Goal: Task Accomplishment & Management: Manage account settings

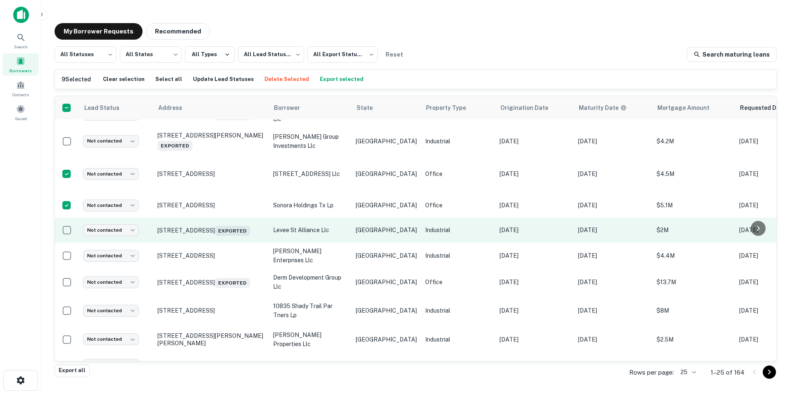
scroll to position [440, 0]
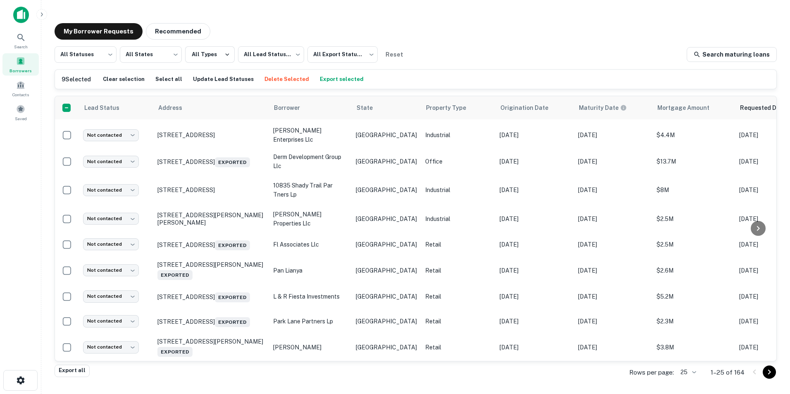
click at [460, 16] on main "My Borrower Requests Recommended All Statuses *** ​ All States *** ​ All Types …" at bounding box center [415, 197] width 749 height 394
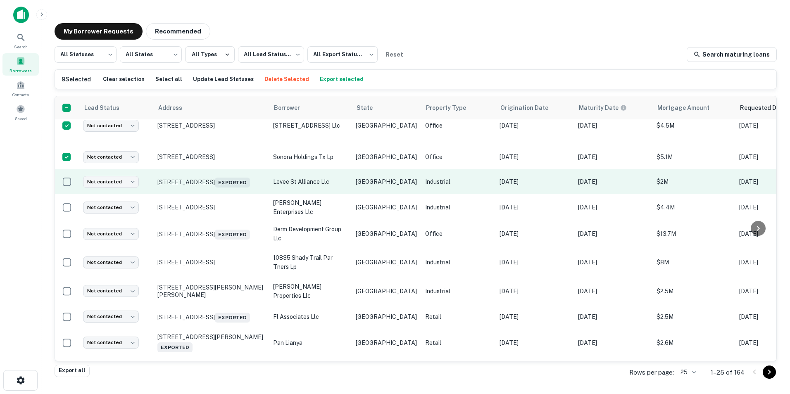
scroll to position [358, 0]
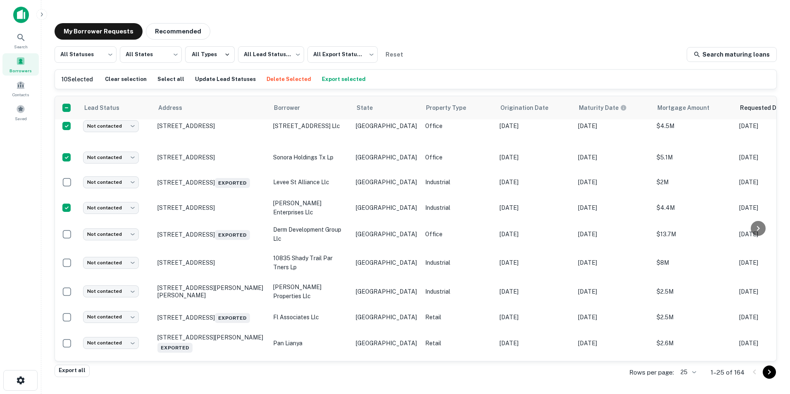
click at [489, 25] on div "My Borrower Requests Recommended" at bounding box center [416, 31] width 722 height 17
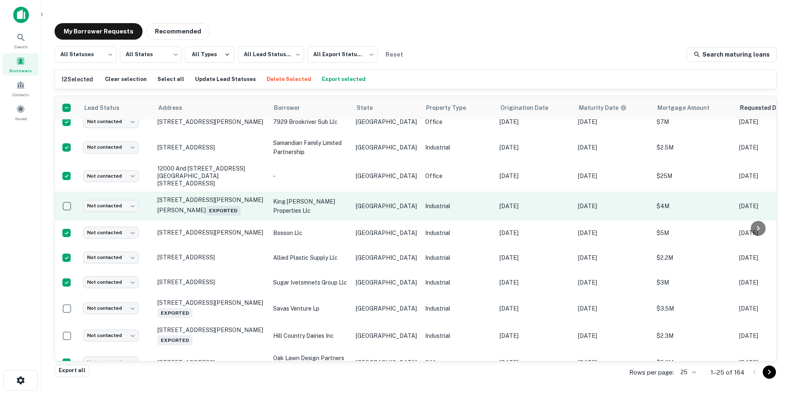
scroll to position [0, 0]
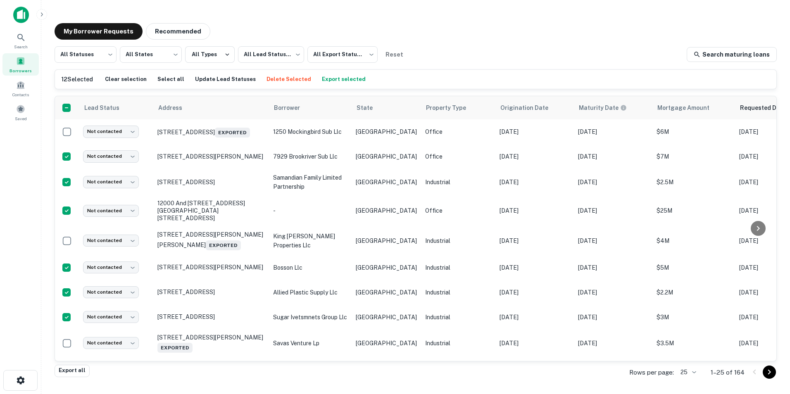
click at [324, 76] on button "Export selected" at bounding box center [344, 79] width 48 height 12
click at [219, 80] on button "Update Lead Statuses" at bounding box center [225, 79] width 65 height 12
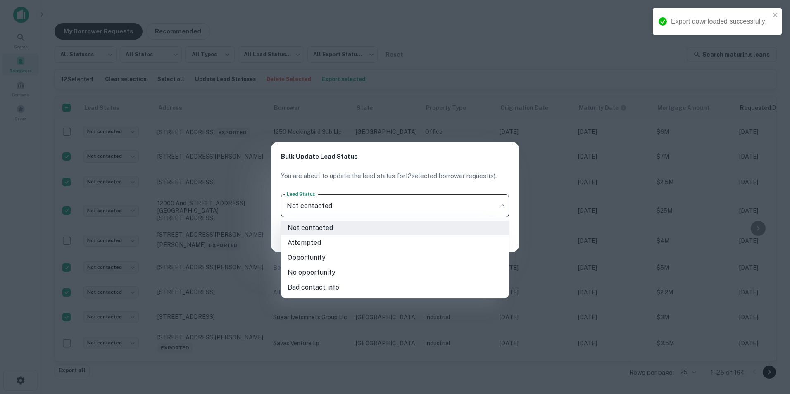
click at [355, 209] on body "Export downloaded successfully! Search Borrowers Contacts Saved My Borrower Req…" at bounding box center [395, 197] width 790 height 394
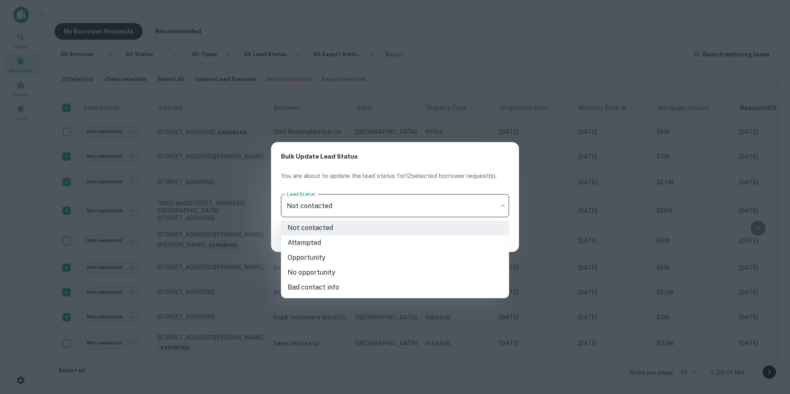
click at [324, 242] on li "Attempted" at bounding box center [395, 243] width 228 height 15
type input "*********"
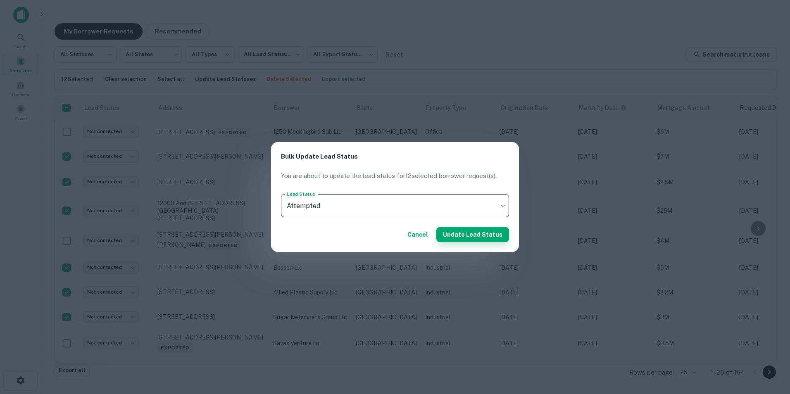
click at [491, 236] on button "Update Lead Status" at bounding box center [472, 234] width 73 height 15
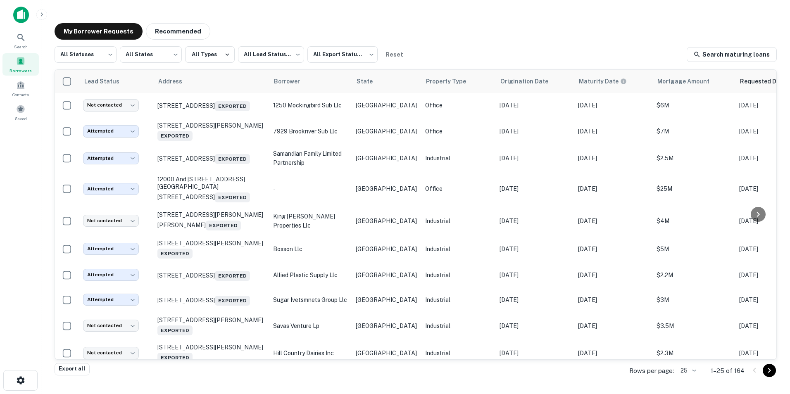
click at [261, 29] on div "My Borrower Requests Recommended" at bounding box center [416, 31] width 722 height 17
